Goal: Task Accomplishment & Management: Complete application form

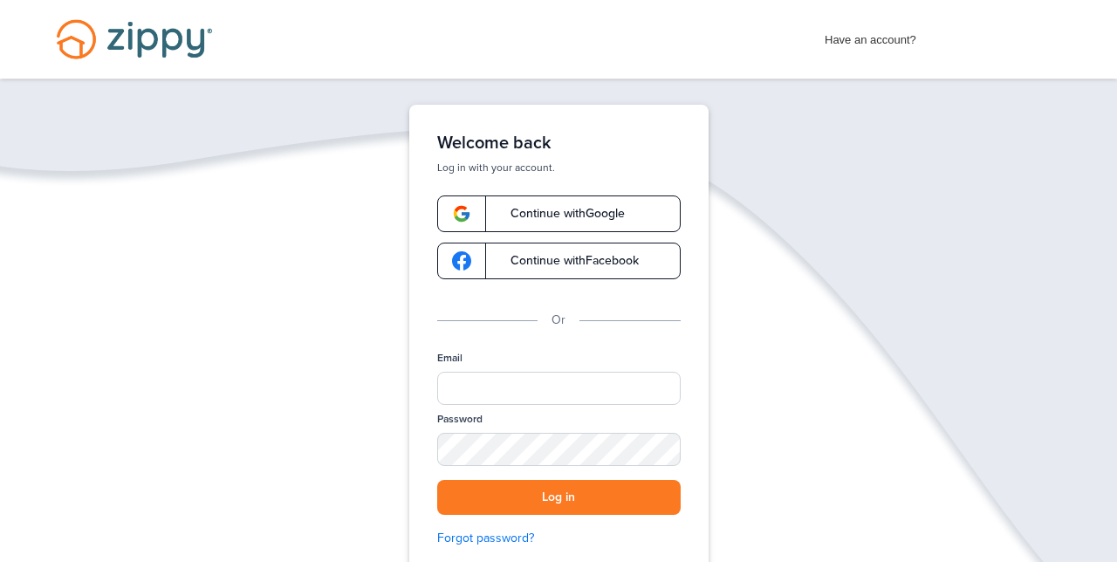
click at [599, 354] on div "Email" at bounding box center [558, 381] width 243 height 61
click at [510, 360] on div "Email" at bounding box center [558, 381] width 243 height 61
click at [505, 372] on input "Email" at bounding box center [558, 388] width 243 height 33
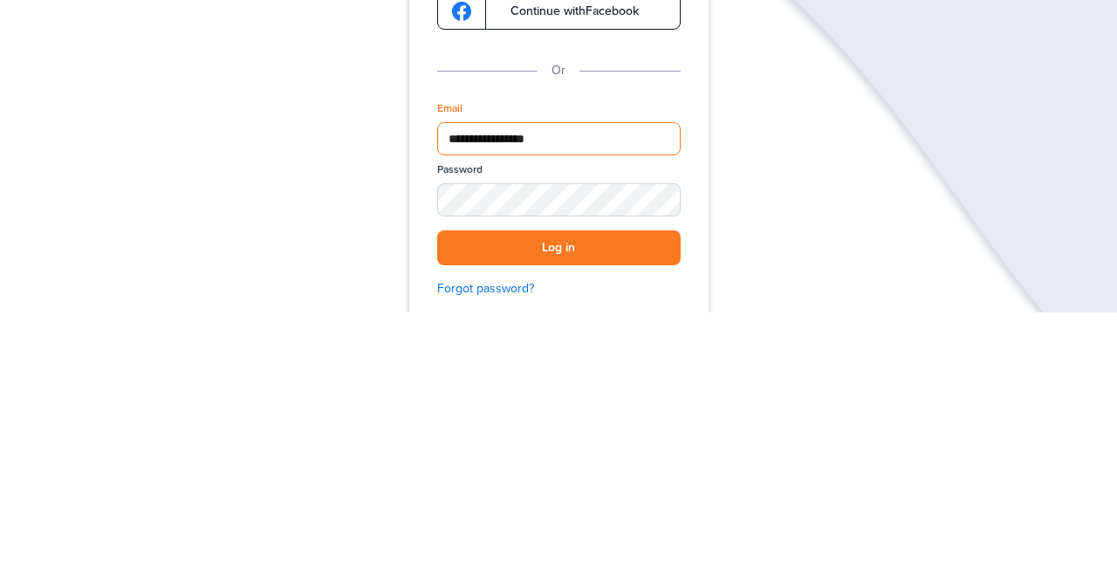
type input "**********"
click at [620, 486] on button "Log in" at bounding box center [558, 498] width 243 height 36
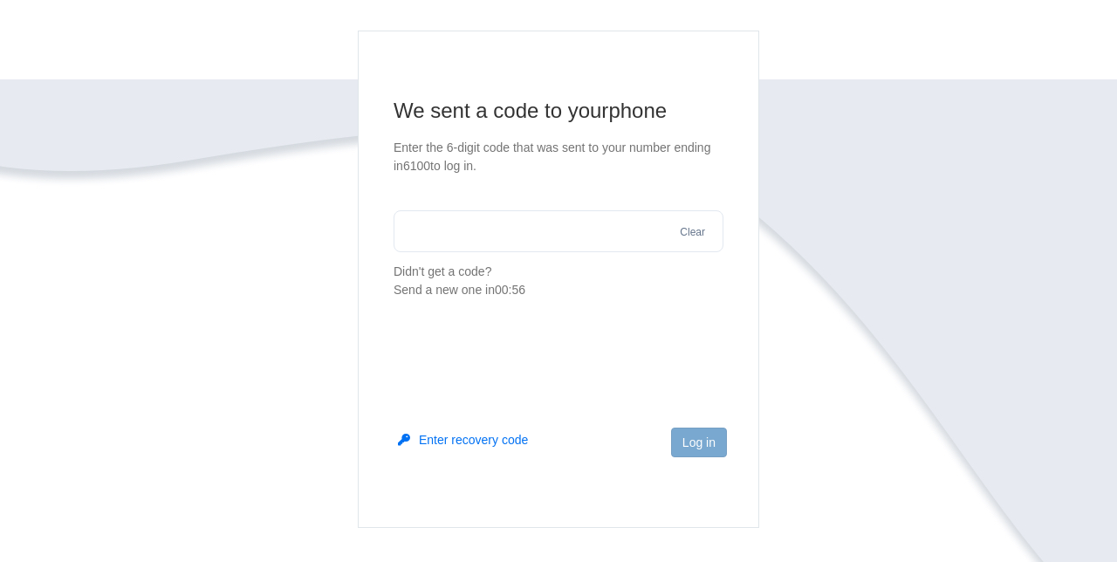
scroll to position [113, 0]
click at [453, 351] on main "We sent a code to your phone Enter the 6-digit code that was sent to your numbe…" at bounding box center [558, 279] width 401 height 497
click at [432, 349] on main "We sent a code to your phone Enter the 6-digit code that was sent to your numbe…" at bounding box center [558, 279] width 401 height 497
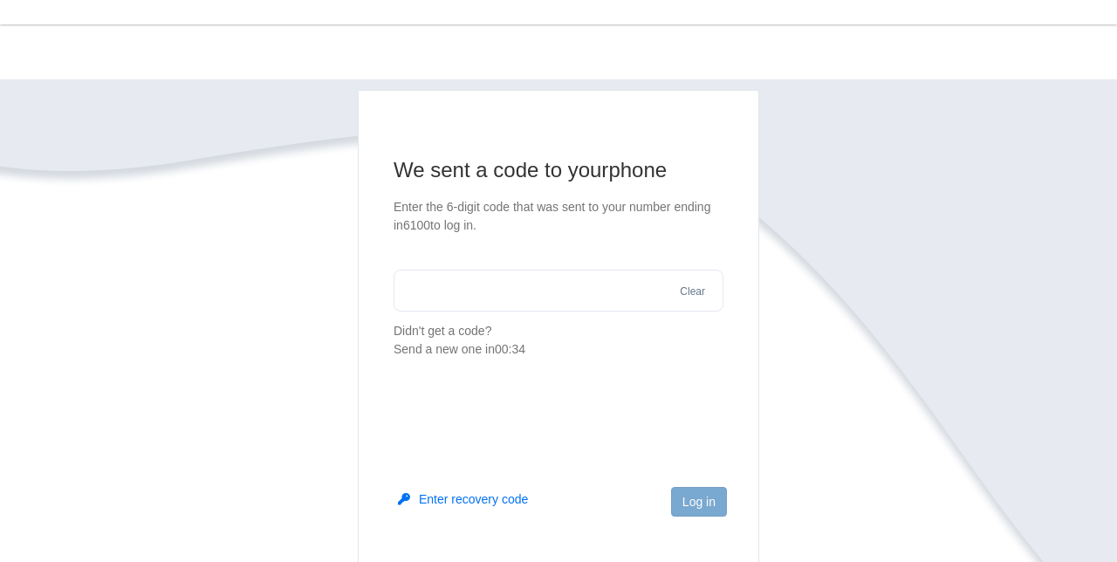
scroll to position [54, 0]
click at [435, 295] on input "text" at bounding box center [559, 292] width 330 height 42
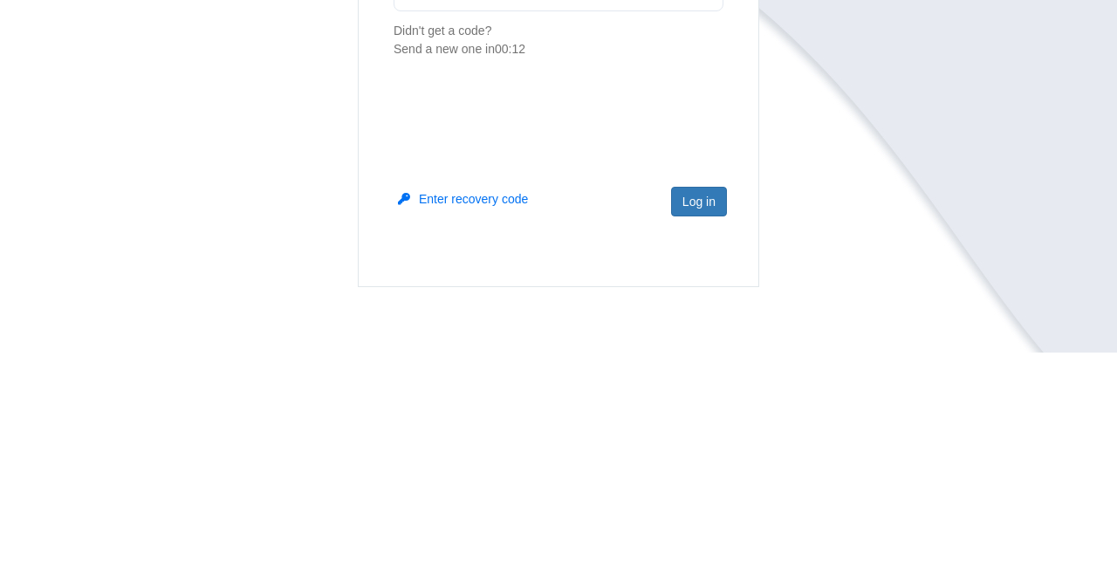
type input "******"
click at [723, 419] on button "Log in" at bounding box center [699, 411] width 56 height 30
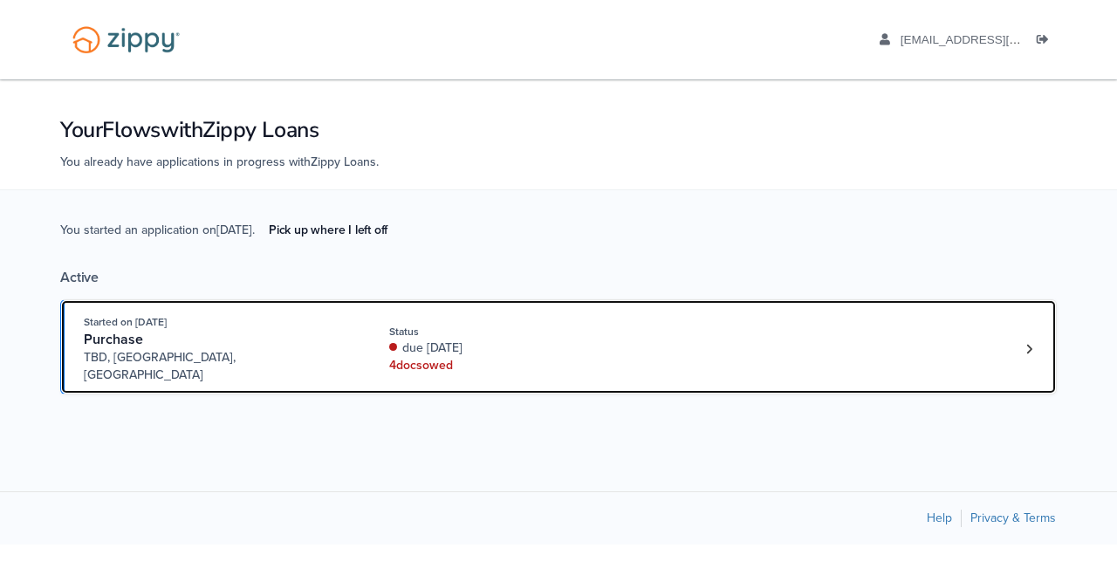
click at [464, 369] on link "Started on Jul. 24th, 2025 Purchase TBD, Madison Heights, MI Status due 33 days…" at bounding box center [558, 346] width 997 height 95
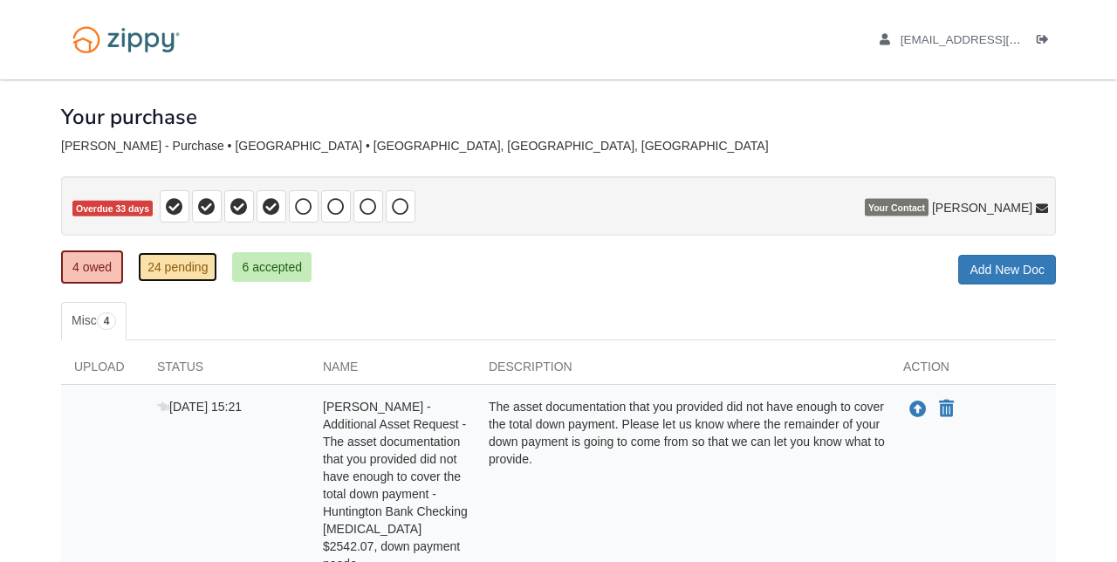
click at [172, 271] on link "24 pending" at bounding box center [177, 267] width 79 height 30
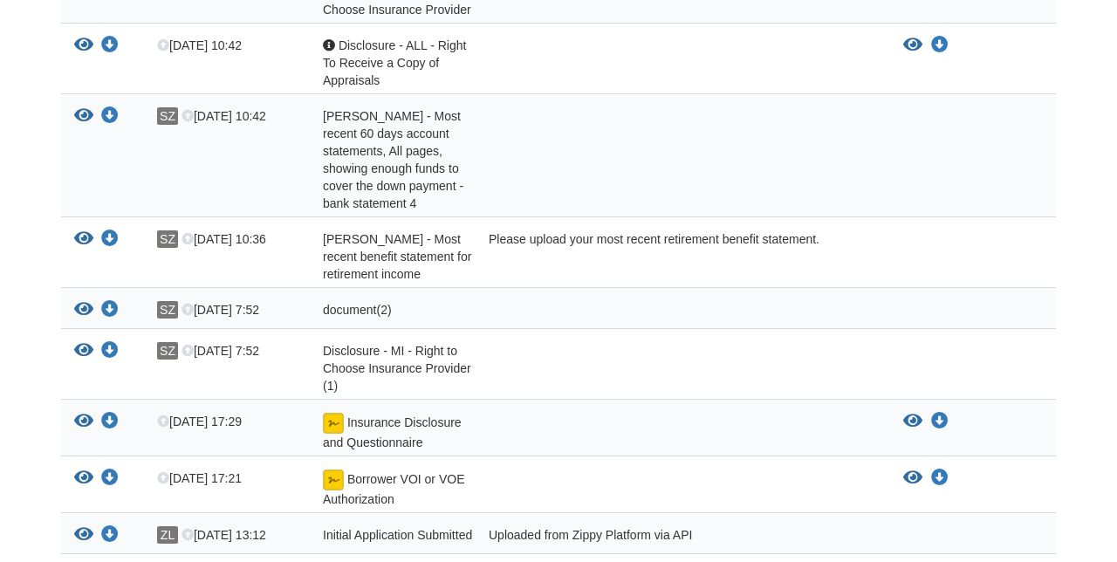
scroll to position [1002, 0]
click at [919, 415] on icon "View Insurance Disclosure and Questionnaire" at bounding box center [912, 420] width 19 height 17
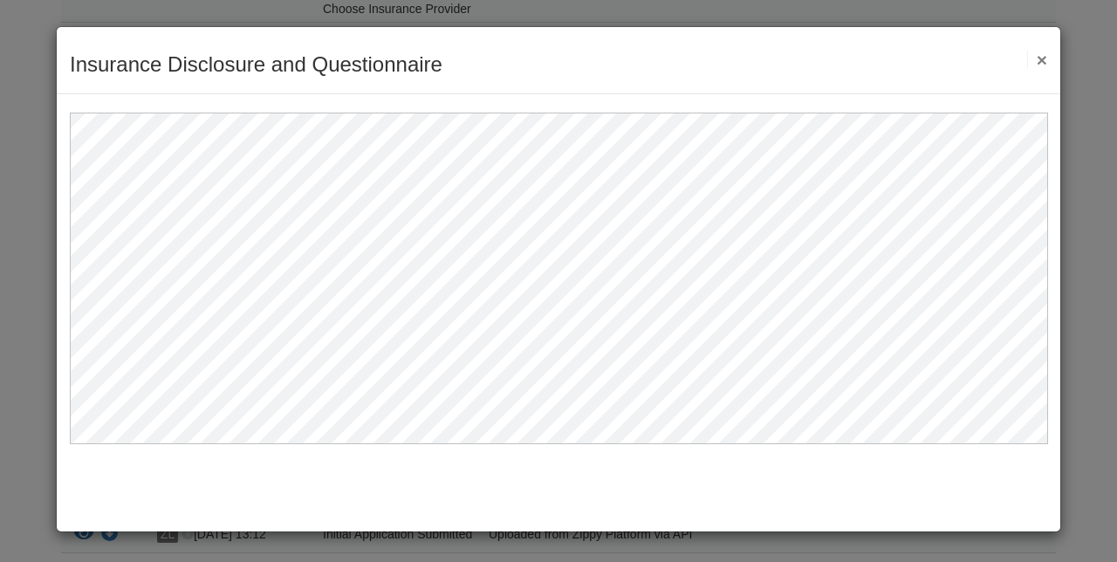
click at [723, 449] on div "Insurance Disclosure and Questionnaire Save Cancel Previous Document Next Docum…" at bounding box center [558, 279] width 1005 height 506
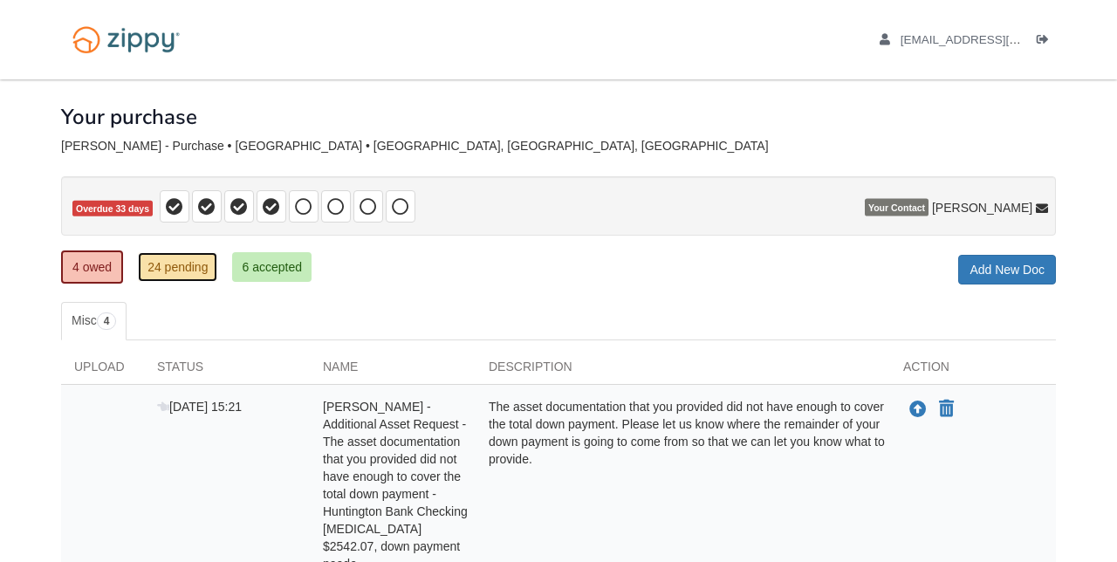
click at [181, 267] on link "24 pending" at bounding box center [177, 267] width 79 height 30
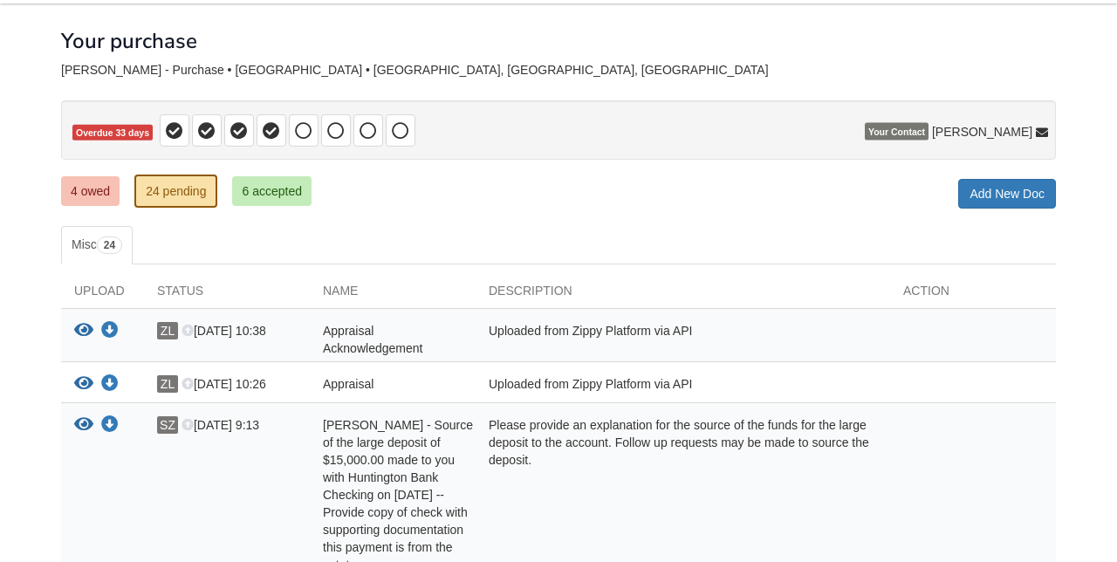
scroll to position [78, 0]
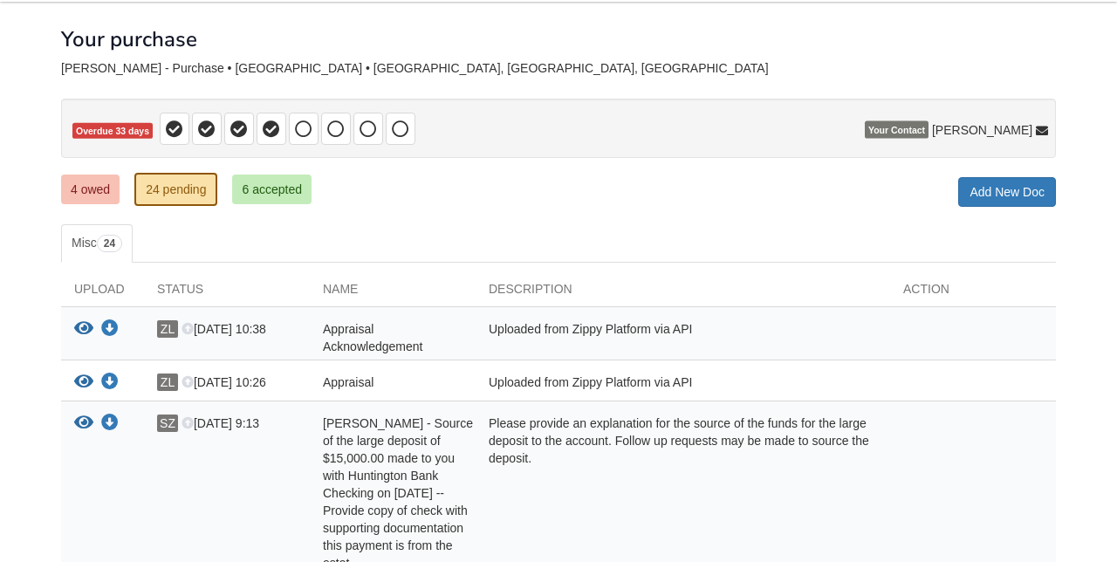
click at [77, 325] on icon "View Appraisal Acknowledgement" at bounding box center [83, 328] width 19 height 17
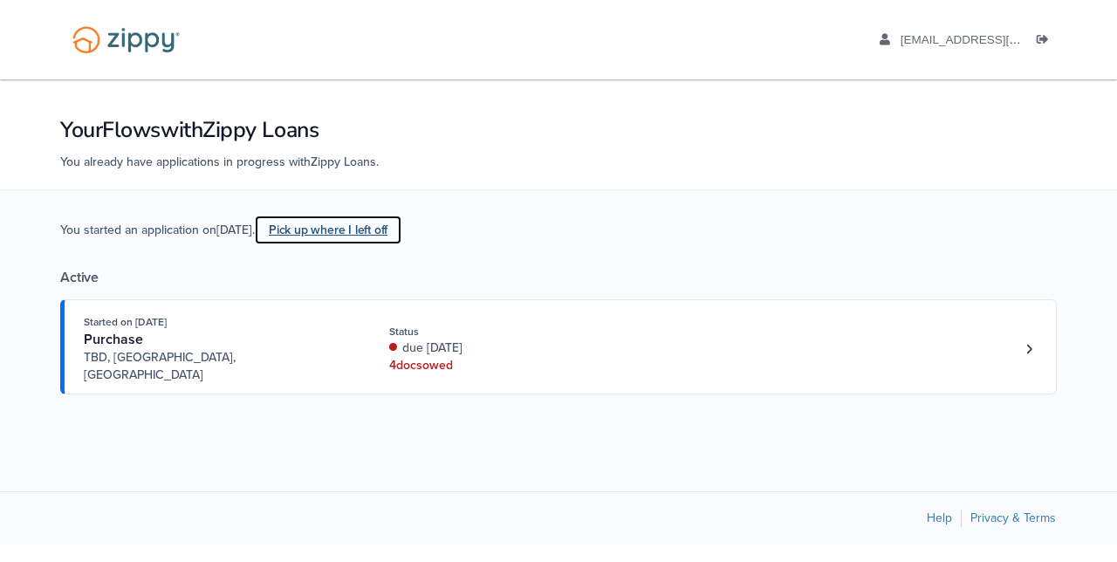
click at [394, 234] on link "Pick up where I left off" at bounding box center [328, 230] width 147 height 29
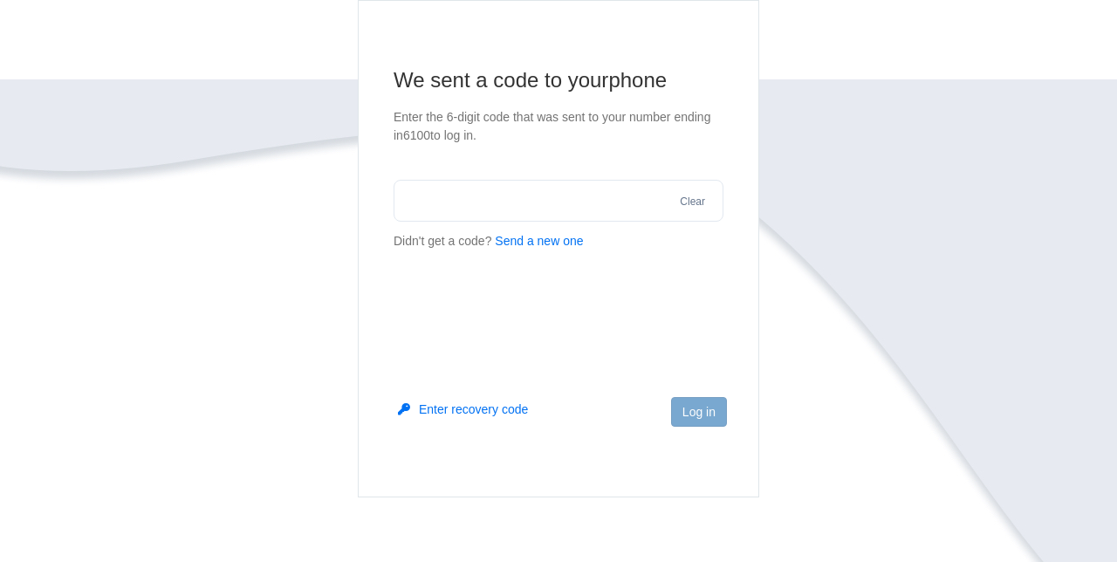
scroll to position [199, 0]
